Goal: Find specific page/section: Find specific page/section

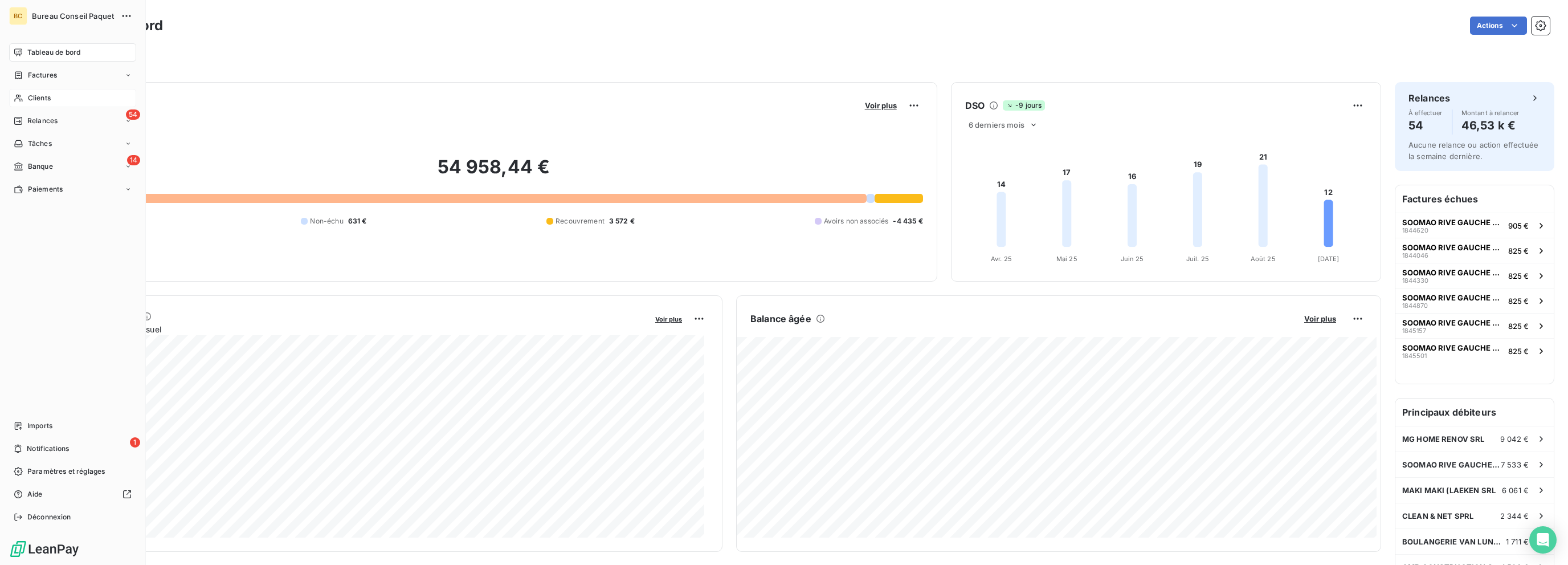
click at [38, 98] on span "Clients" at bounding box center [39, 98] width 23 height 11
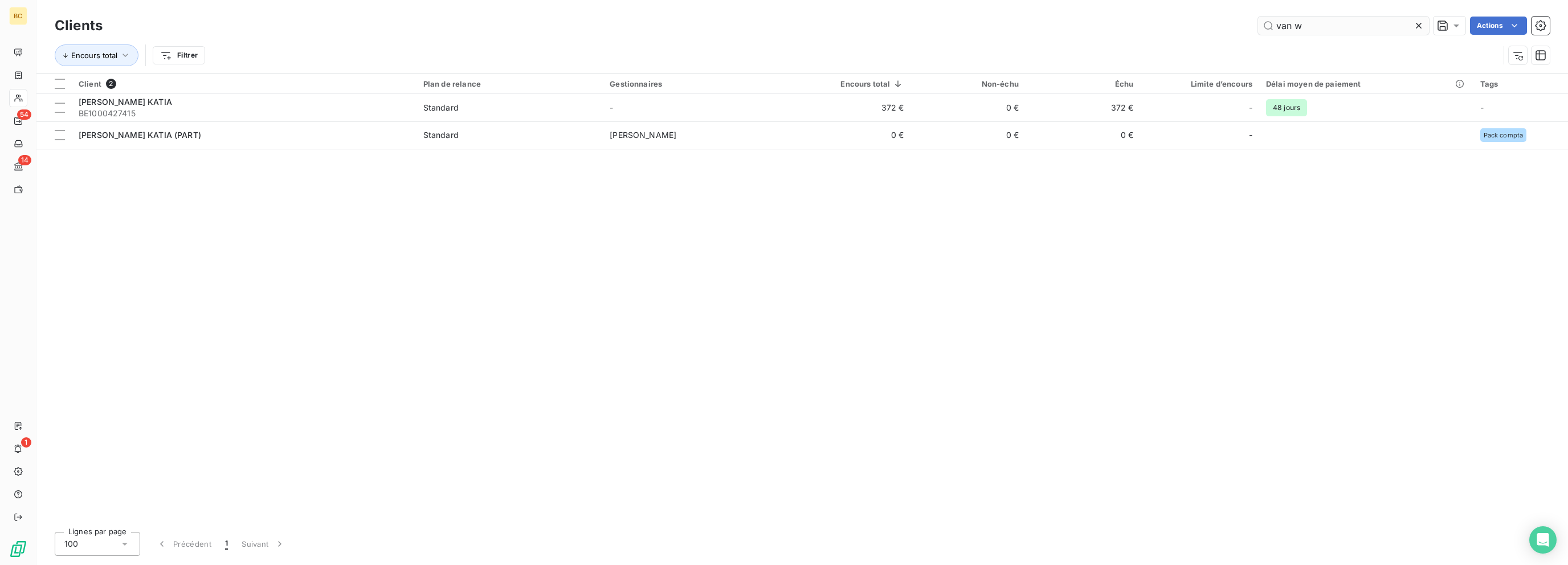
click at [1302, 22] on input "van w" at bounding box center [1344, 26] width 171 height 19
drag, startPoint x: 1302, startPoint y: 22, endPoint x: 1231, endPoint y: 24, distance: 71.0
click at [1231, 24] on div "van w Actions" at bounding box center [833, 26] width 1434 height 19
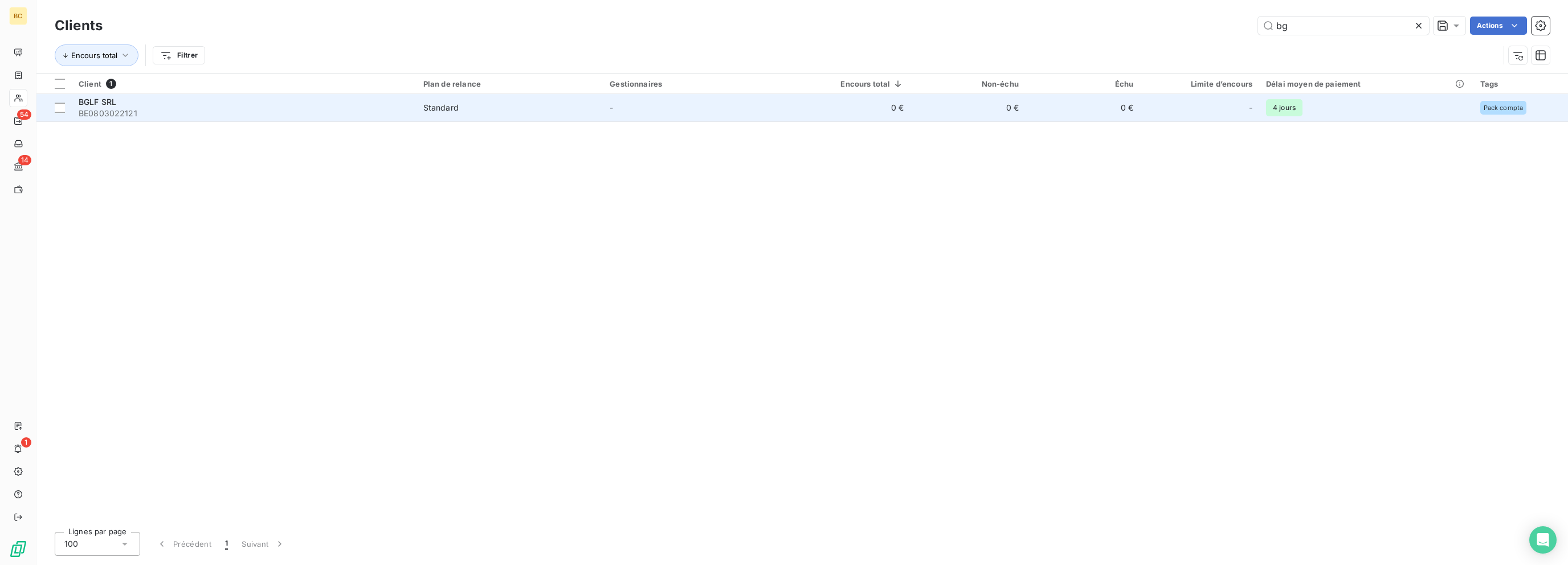
type input "bg"
click at [157, 111] on span "BE0803022121" at bounding box center [244, 113] width 331 height 12
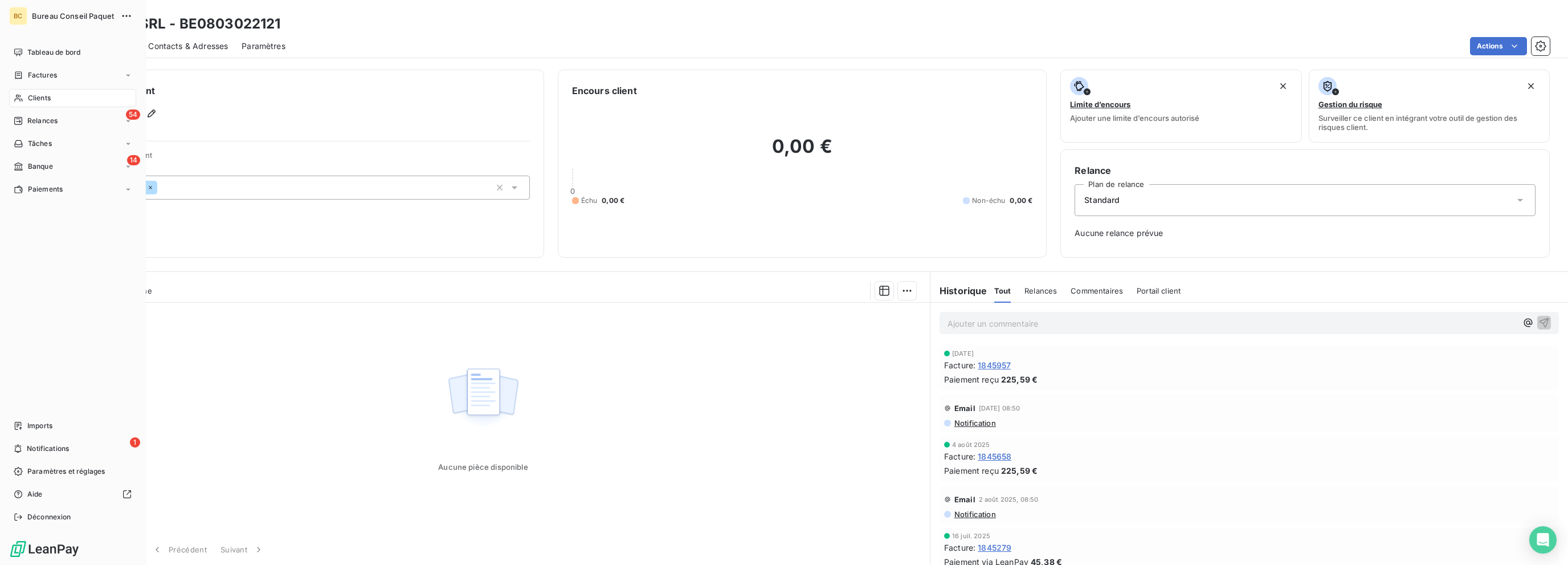
click at [36, 99] on span "Clients" at bounding box center [39, 98] width 23 height 11
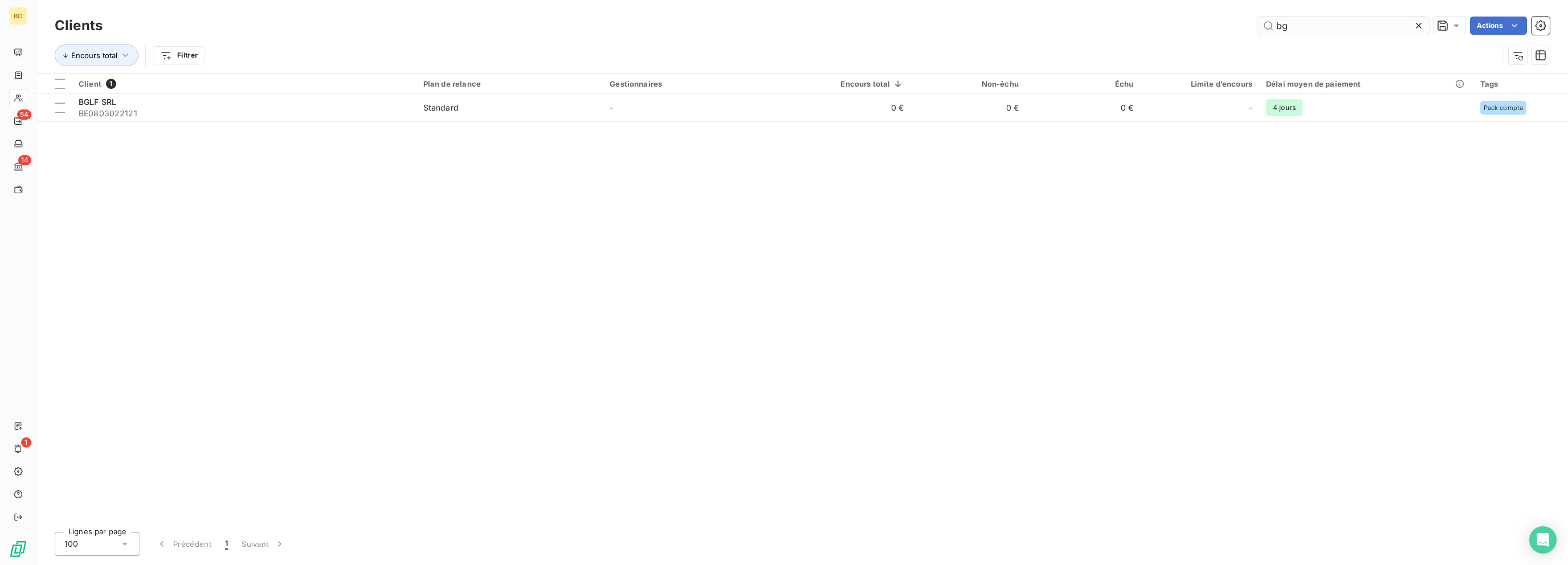
click at [1281, 28] on input "bg" at bounding box center [1344, 26] width 171 height 19
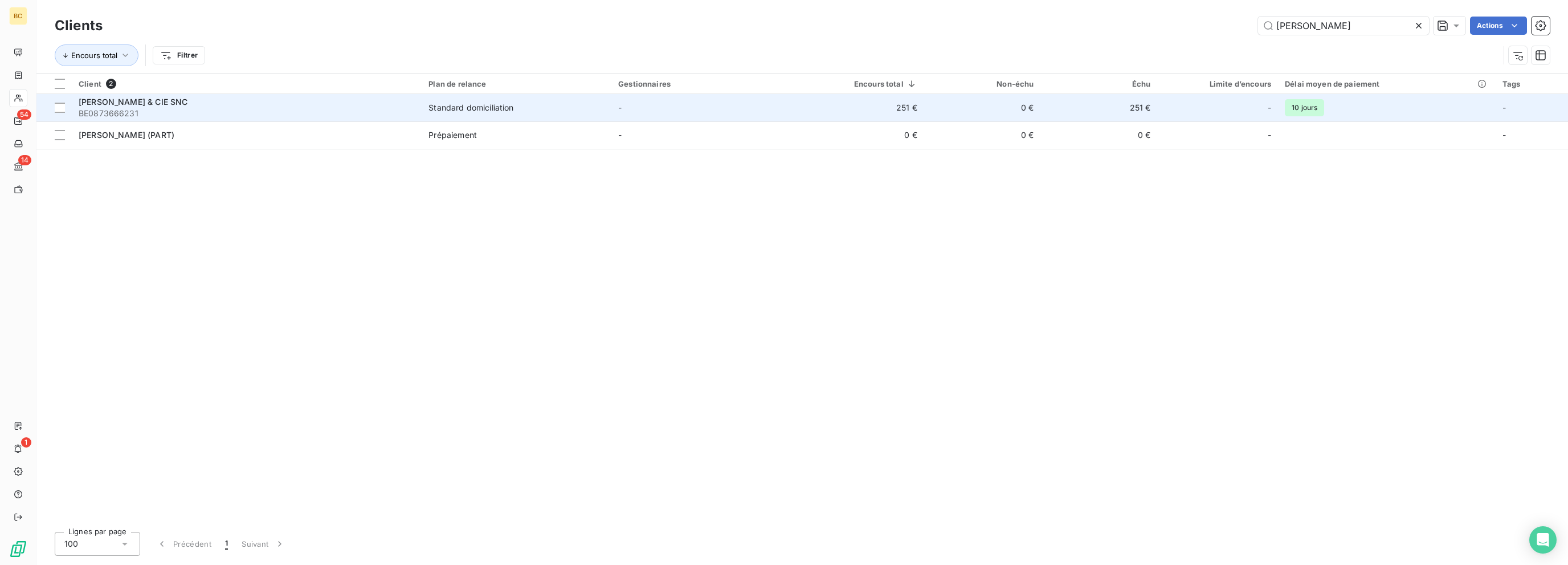
type input "[PERSON_NAME]"
click at [134, 104] on span "[PERSON_NAME] & CIE SNC" at bounding box center [133, 101] width 109 height 10
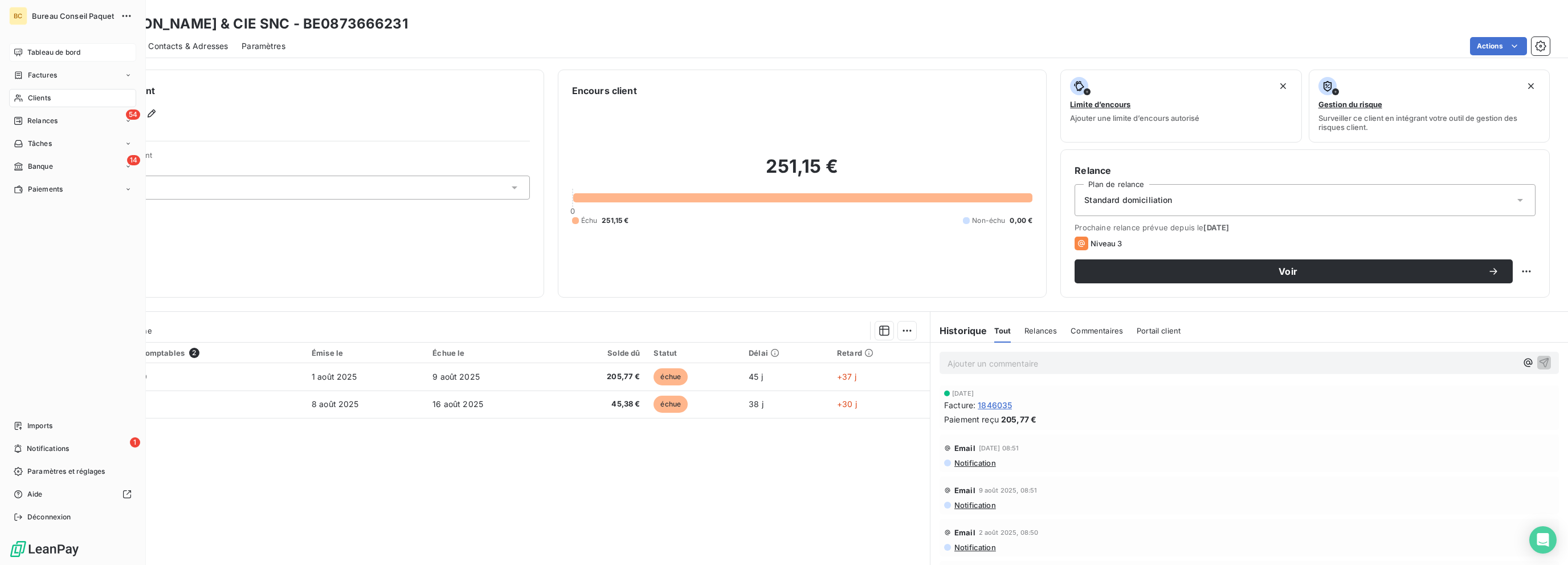
click at [33, 50] on span "Tableau de bord" at bounding box center [54, 52] width 53 height 11
